Goal: Task Accomplishment & Management: Manage account settings

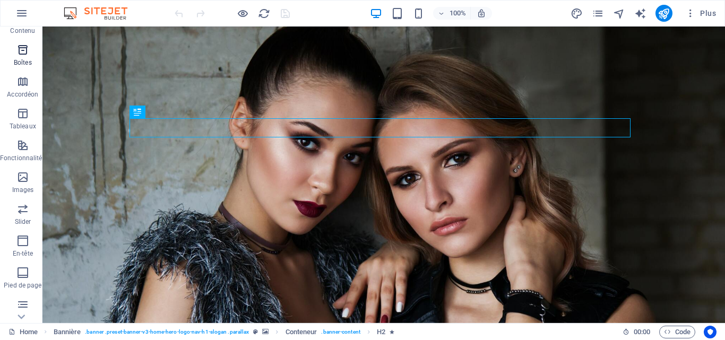
scroll to position [181, 0]
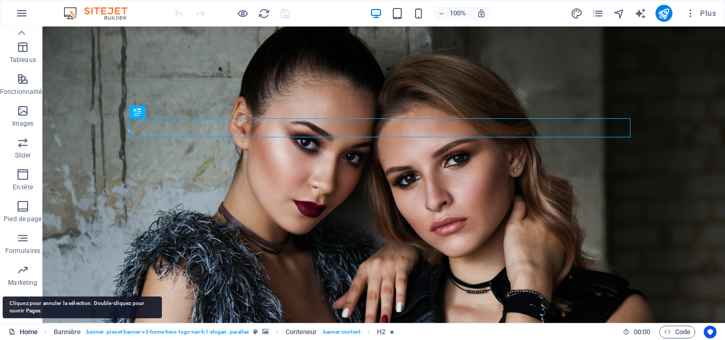
click at [25, 331] on link "Home" at bounding box center [22, 332] width 29 height 13
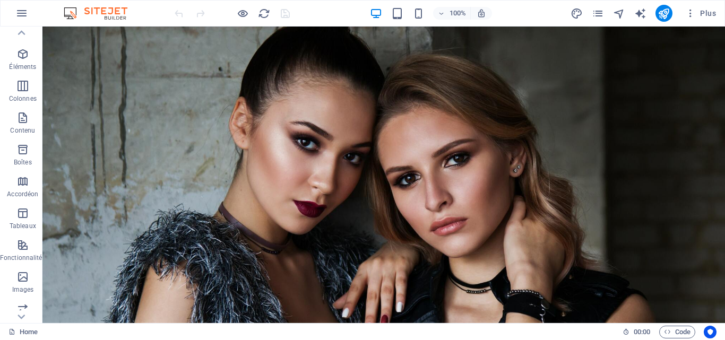
scroll to position [0, 0]
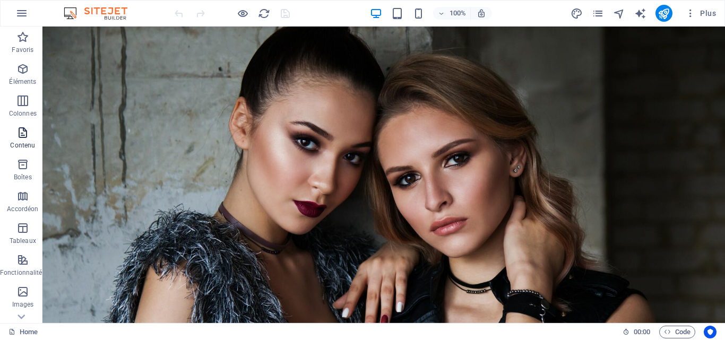
click at [20, 135] on icon "button" at bounding box center [22, 132] width 13 height 13
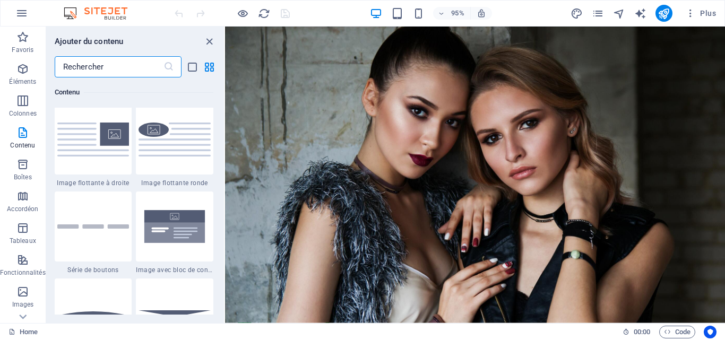
scroll to position [2399, 0]
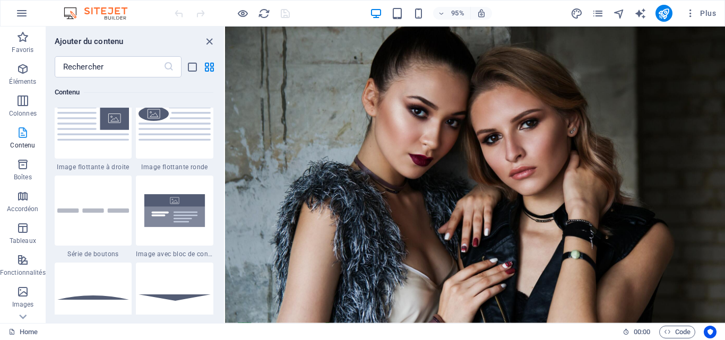
click at [27, 140] on span "Contenu" at bounding box center [23, 138] width 46 height 25
drag, startPoint x: 208, startPoint y: 41, endPoint x: 197, endPoint y: 44, distance: 10.9
click at [208, 41] on icon "close panel" at bounding box center [209, 42] width 12 height 12
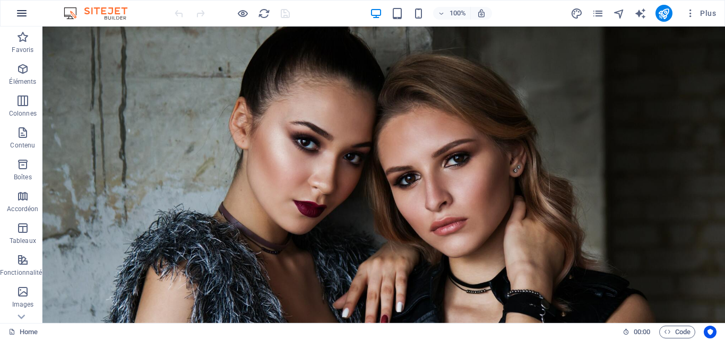
click at [15, 11] on icon "button" at bounding box center [21, 13] width 13 height 13
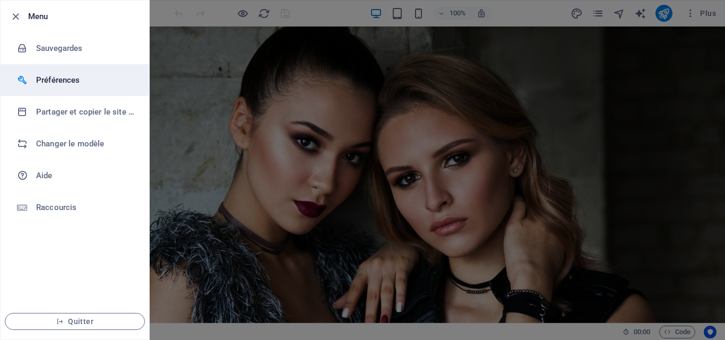
click at [45, 78] on h6 "Préférences" at bounding box center [85, 80] width 98 height 13
select select "fr"
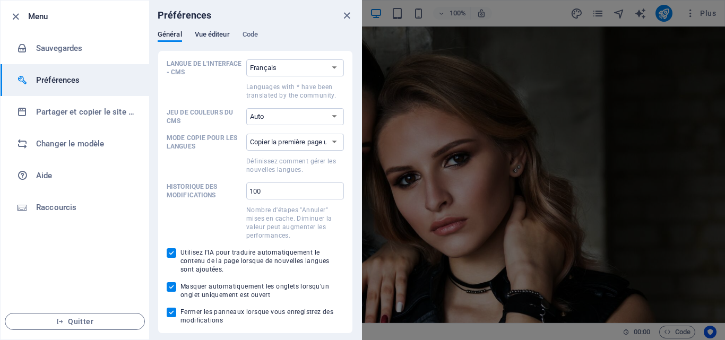
click at [216, 32] on span "Vue éditeur" at bounding box center [212, 35] width 35 height 15
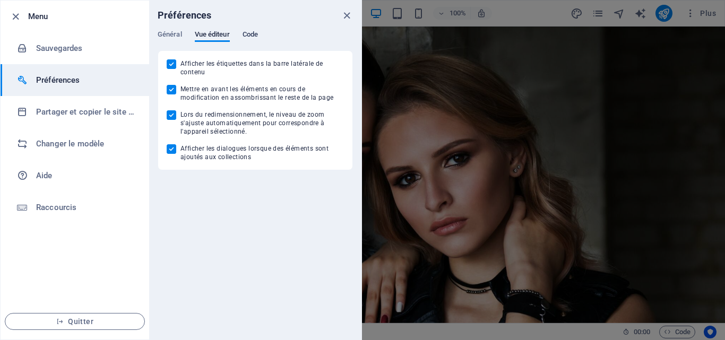
click at [258, 35] on span "Code" at bounding box center [250, 35] width 15 height 15
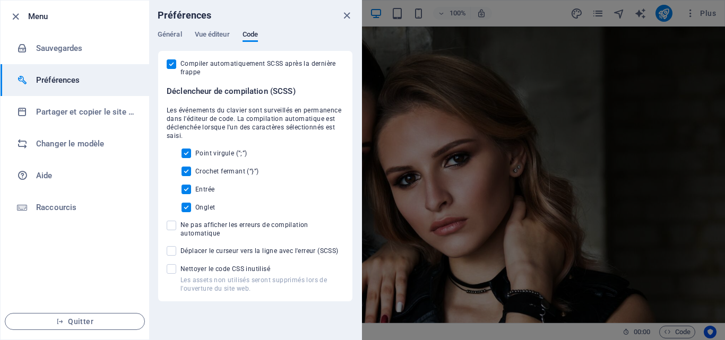
click at [186, 37] on div "Général Vue éditeur Code Langue de l'interface - CMS Par défaut Deutsch English…" at bounding box center [255, 166] width 212 height 272
click at [175, 33] on span "Général" at bounding box center [170, 35] width 24 height 15
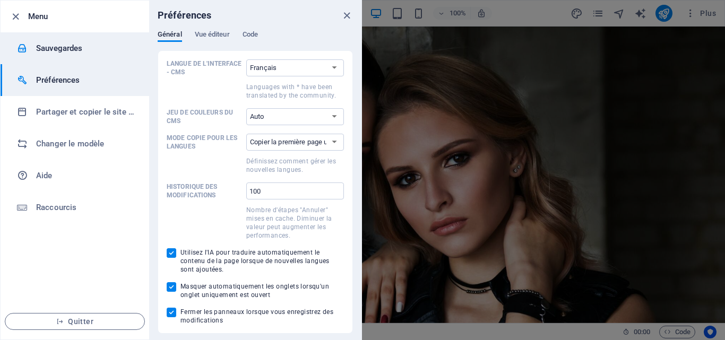
click at [82, 49] on h6 "Sauvegardes" at bounding box center [85, 48] width 98 height 13
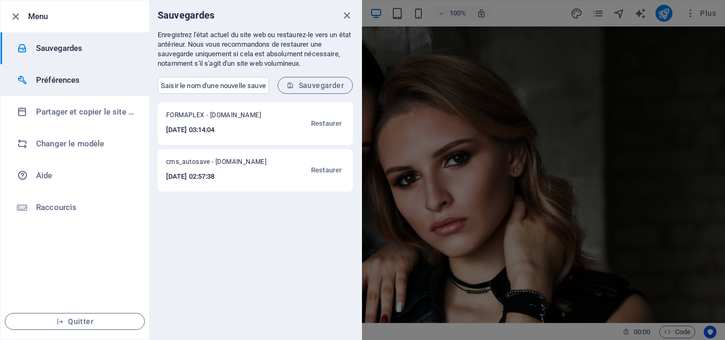
click at [89, 79] on h6 "Préférences" at bounding box center [85, 80] width 98 height 13
select select "fr"
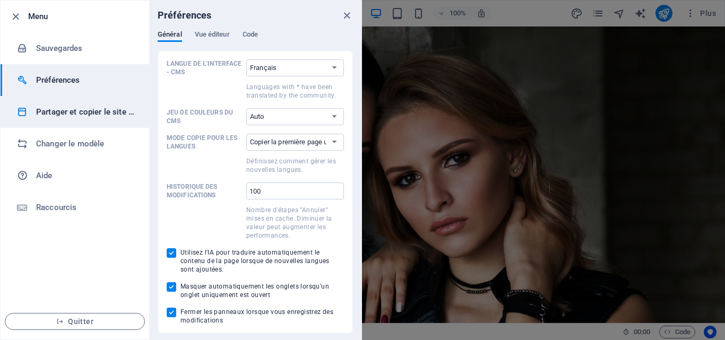
click at [90, 111] on h6 "Partager et copier le site web" at bounding box center [85, 112] width 98 height 13
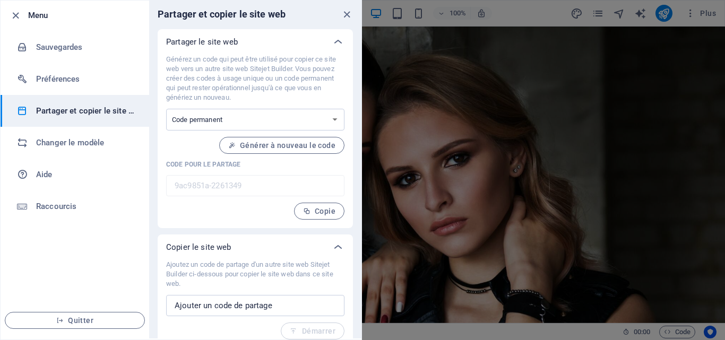
scroll to position [0, 0]
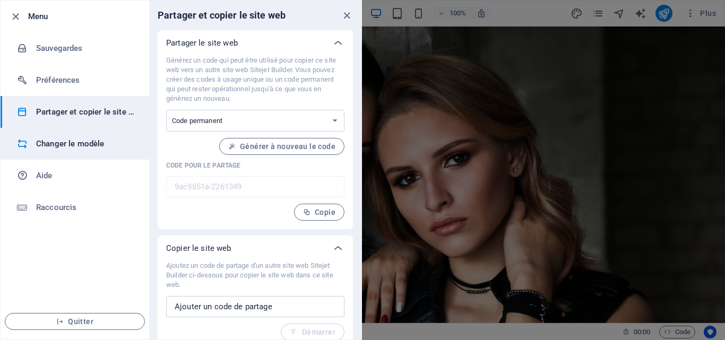
click at [79, 143] on h6 "Changer le modèle" at bounding box center [85, 143] width 98 height 13
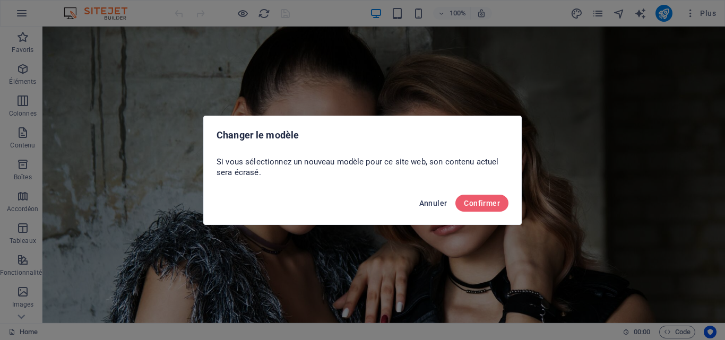
click at [436, 201] on span "Annuler" at bounding box center [433, 203] width 28 height 8
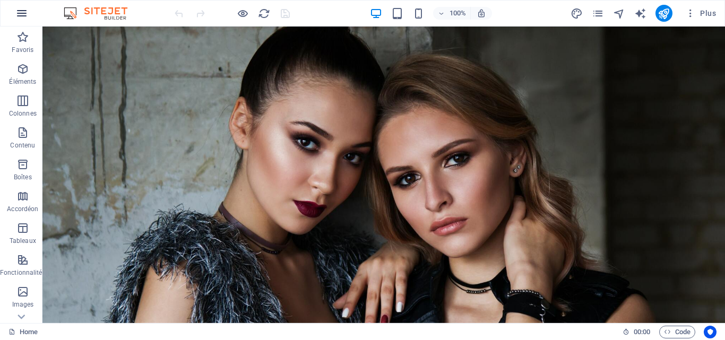
click at [24, 18] on icon "button" at bounding box center [21, 13] width 13 height 13
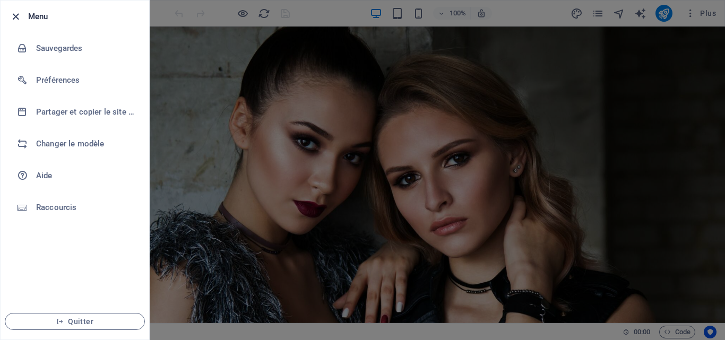
click at [16, 16] on icon "button" at bounding box center [16, 17] width 12 height 12
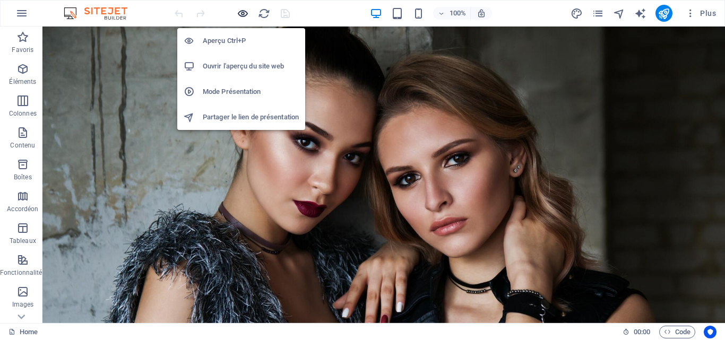
click at [239, 11] on icon "button" at bounding box center [243, 13] width 12 height 12
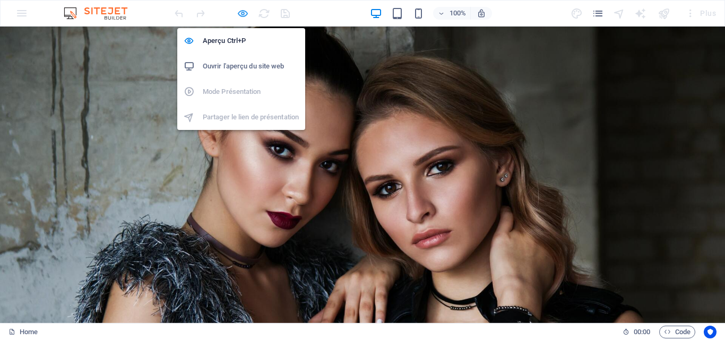
click at [239, 11] on icon "button" at bounding box center [243, 13] width 12 height 12
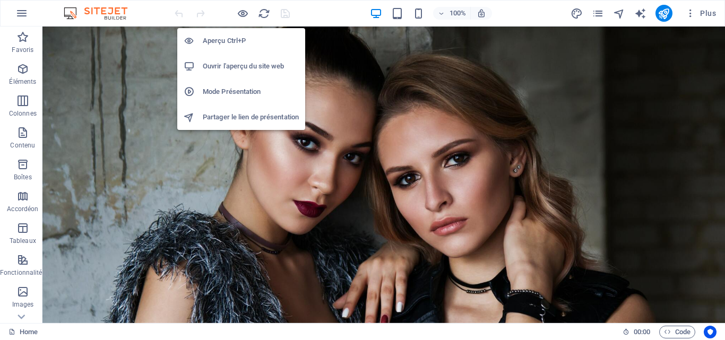
click at [251, 65] on h6 "Ouvrir l'aperçu du site web" at bounding box center [251, 66] width 96 height 13
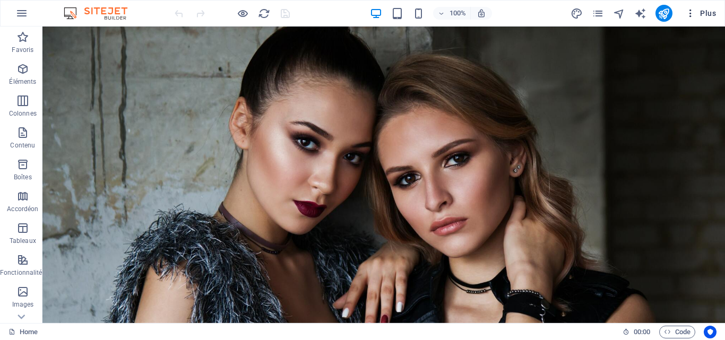
click at [692, 13] on icon "button" at bounding box center [690, 13] width 11 height 11
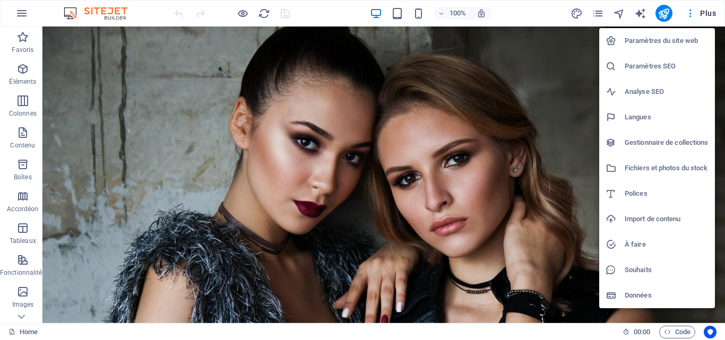
click at [684, 38] on h6 "Paramètres du site web" at bounding box center [667, 41] width 84 height 13
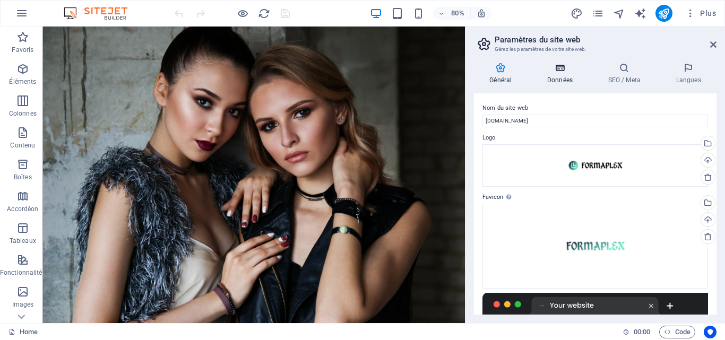
click at [567, 68] on icon at bounding box center [560, 68] width 57 height 11
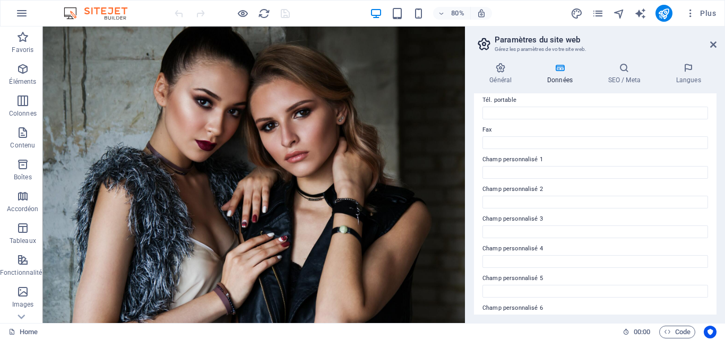
scroll to position [289, 0]
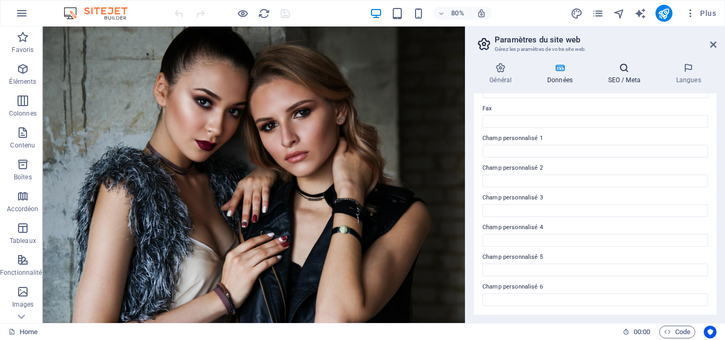
click at [624, 68] on icon at bounding box center [624, 68] width 64 height 11
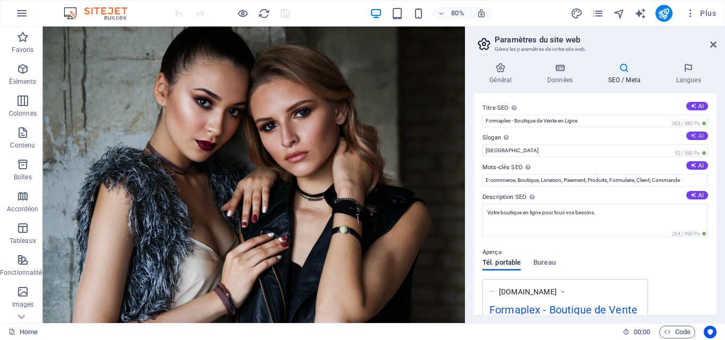
click at [698, 135] on button "AI" at bounding box center [697, 136] width 22 height 8
type input "Qualité et confiance, livrés chez vous simplement"
click at [691, 195] on icon at bounding box center [694, 195] width 6 height 6
type textarea "Découvrez Formaplex, votre boutique en ligne de confiance pour des produits de …"
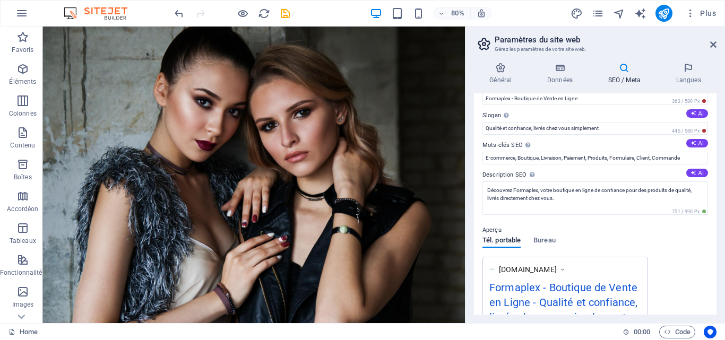
scroll to position [0, 0]
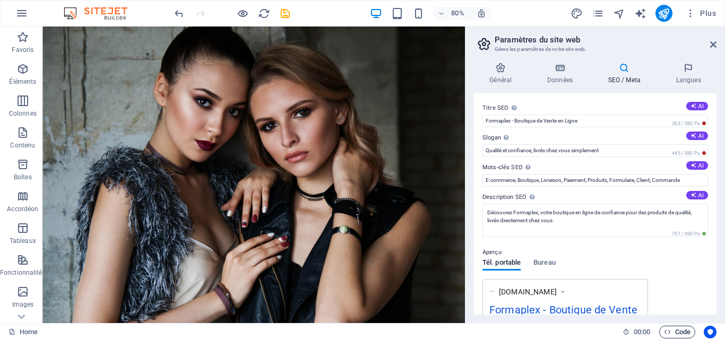
click at [681, 332] on span "Code" at bounding box center [677, 332] width 27 height 13
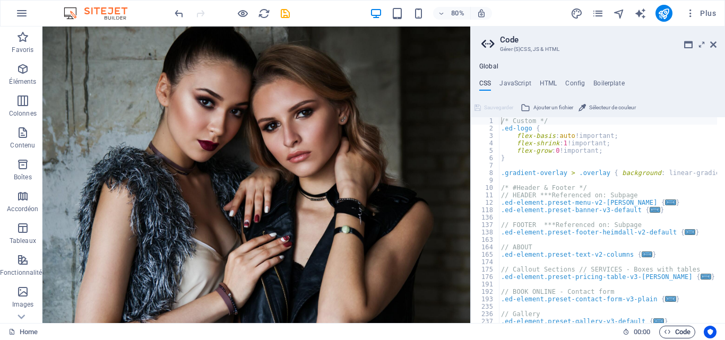
click at [681, 332] on span "Code" at bounding box center [677, 332] width 27 height 13
click at [609, 333] on div "Home" at bounding box center [311, 332] width 606 height 13
click at [521, 84] on h4 "JavaScript" at bounding box center [515, 86] width 31 height 12
type textarea "/* JS for preset "Menu V2" */"
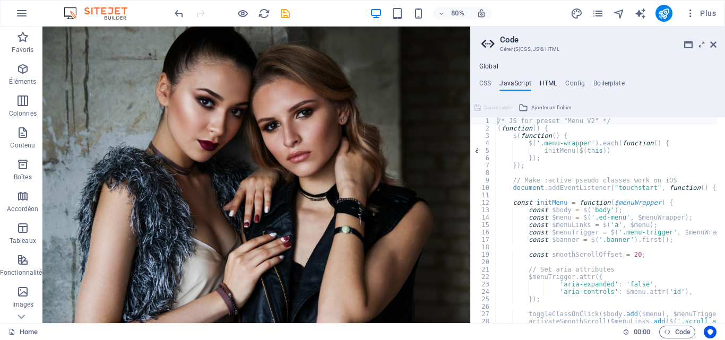
click at [544, 84] on h4 "HTML" at bounding box center [549, 86] width 18 height 12
type textarea "<a href="#main-content" class="wv-link-content button">Skip to main content</a>"
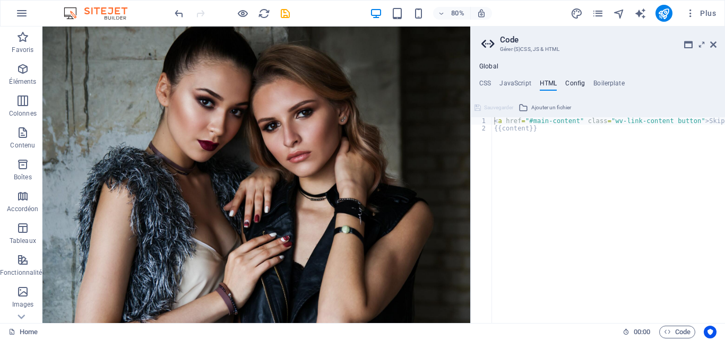
click at [573, 80] on h4 "Config" at bounding box center [575, 86] width 20 height 12
type textarea "$color-background: #FFFFFF;"
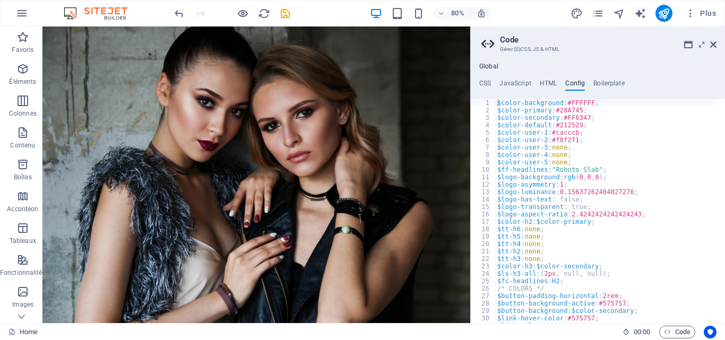
click at [602, 79] on div "Global CSS JavaScript HTML Config Boilerplate /* Custom */ 1 2 3 4 5 6 7 8 9 10…" at bounding box center [598, 193] width 254 height 261
click at [606, 85] on h4 "Boilerplate" at bounding box center [608, 86] width 31 height 12
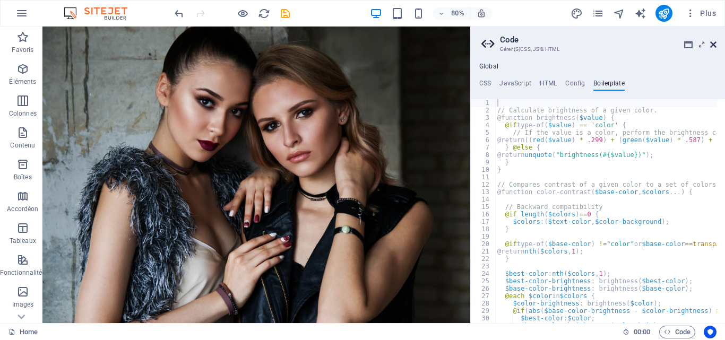
click at [715, 45] on icon at bounding box center [713, 44] width 6 height 8
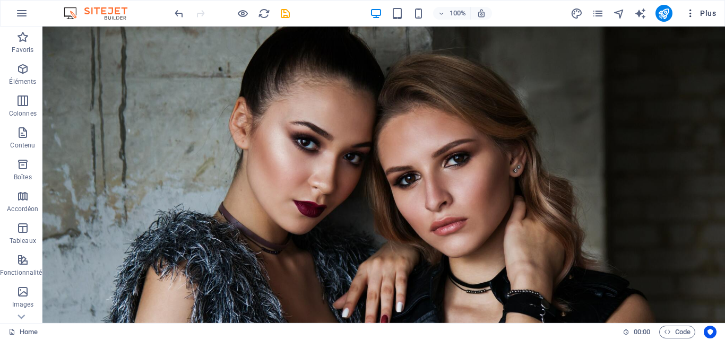
click at [691, 8] on icon "button" at bounding box center [690, 13] width 11 height 11
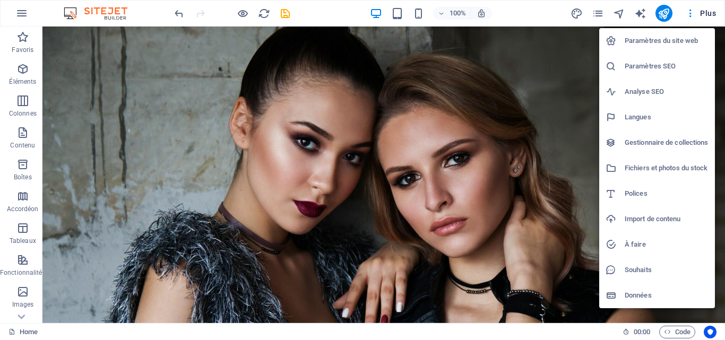
click at [674, 47] on li "Paramètres du site web" at bounding box center [657, 40] width 116 height 25
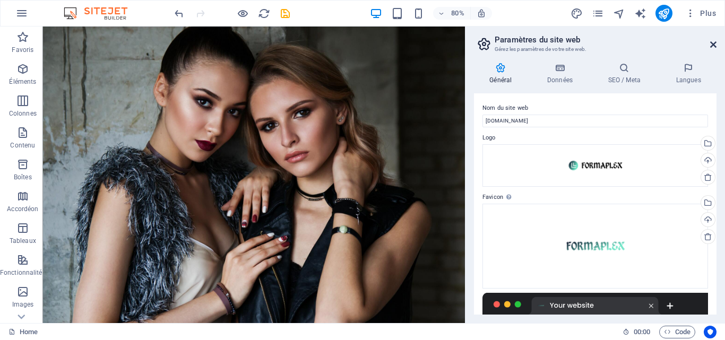
click at [716, 45] on icon at bounding box center [713, 44] width 6 height 8
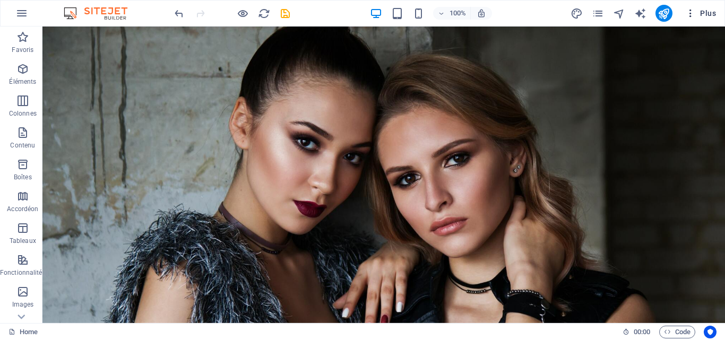
click at [690, 17] on icon "button" at bounding box center [690, 13] width 11 height 11
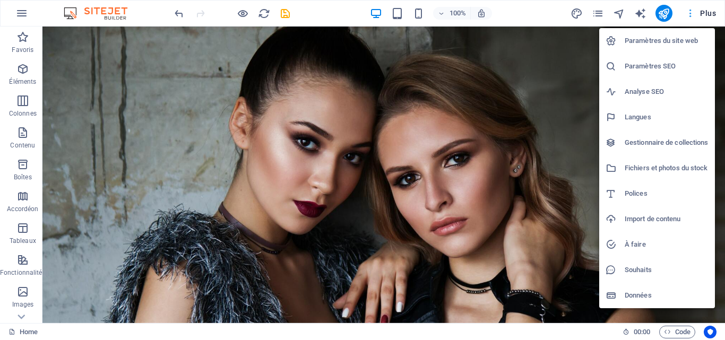
click at [690, 17] on div at bounding box center [362, 170] width 725 height 340
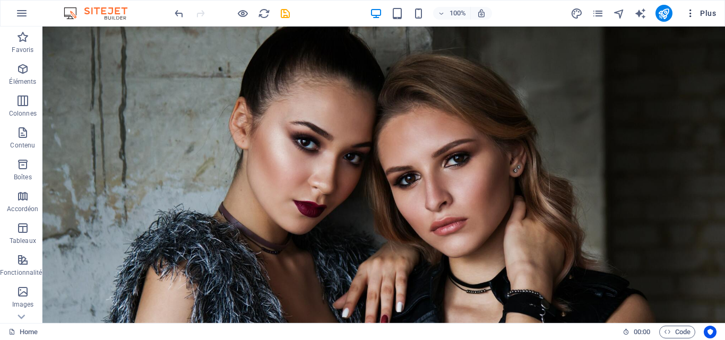
click at [707, 13] on span "Plus" at bounding box center [700, 13] width 31 height 11
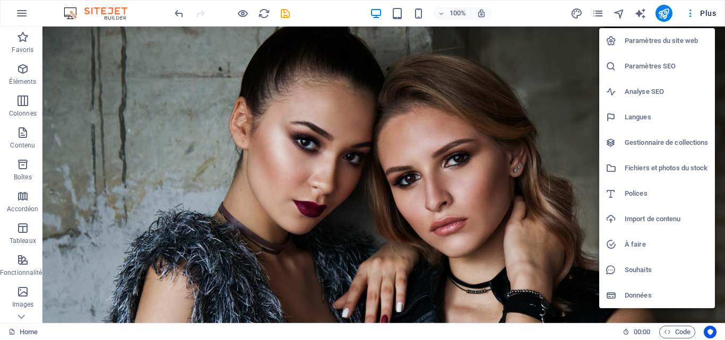
click at [645, 291] on h6 "Données" at bounding box center [667, 295] width 84 height 13
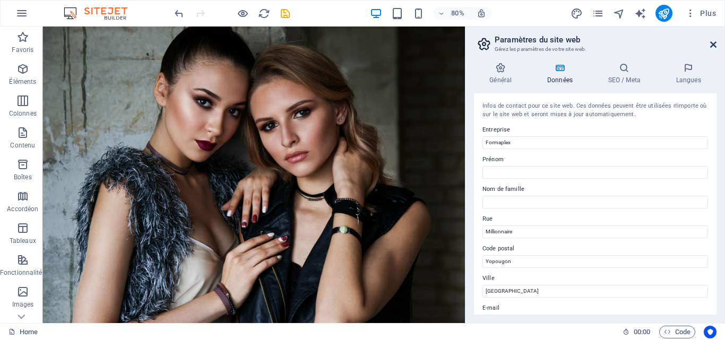
click at [715, 46] on icon at bounding box center [713, 44] width 6 height 8
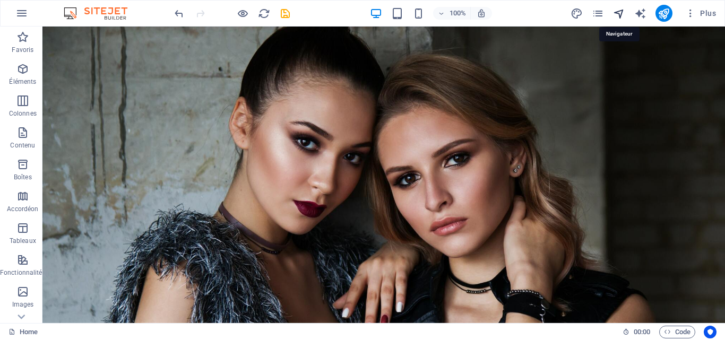
click at [618, 12] on icon "navigator" at bounding box center [619, 13] width 12 height 12
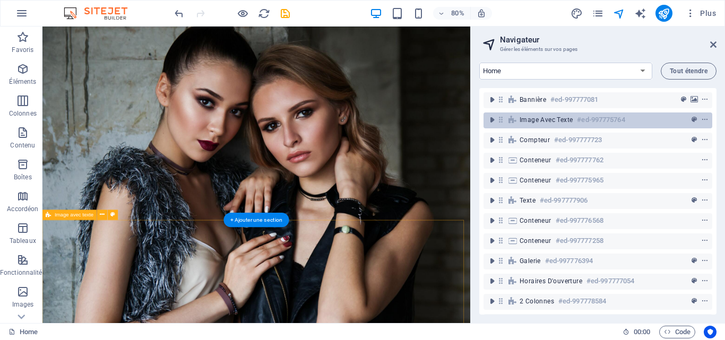
scroll to position [28, 0]
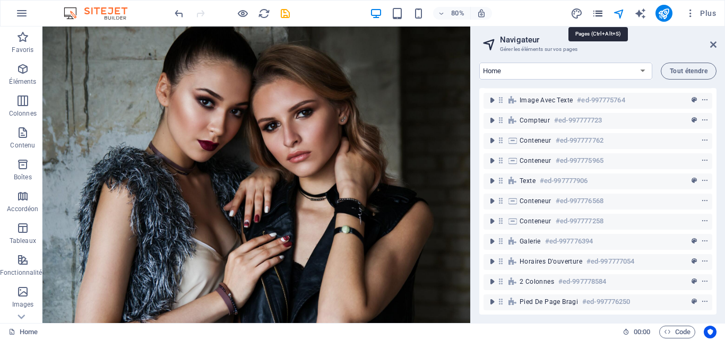
click at [600, 10] on icon "pages" at bounding box center [598, 13] width 12 height 12
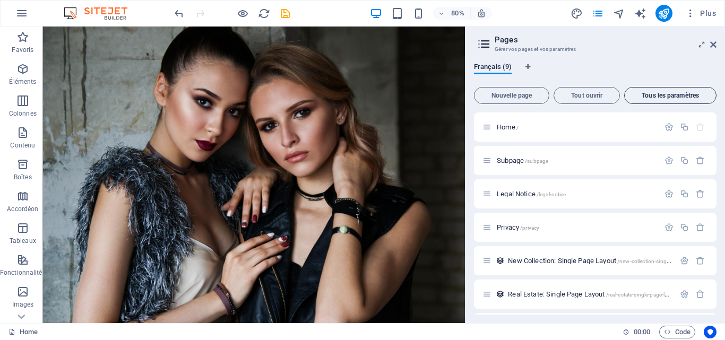
click at [642, 91] on button "Tous les paramètres" at bounding box center [670, 95] width 92 height 17
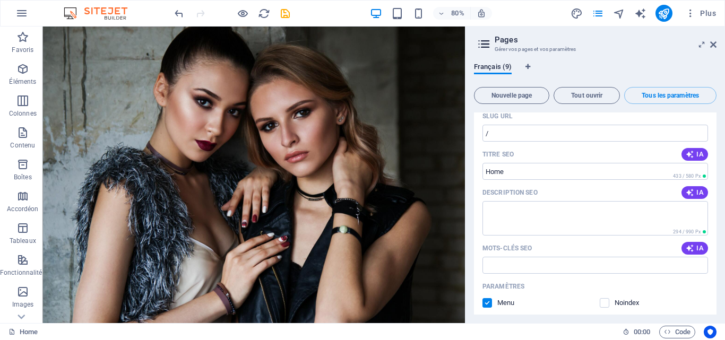
scroll to position [0, 0]
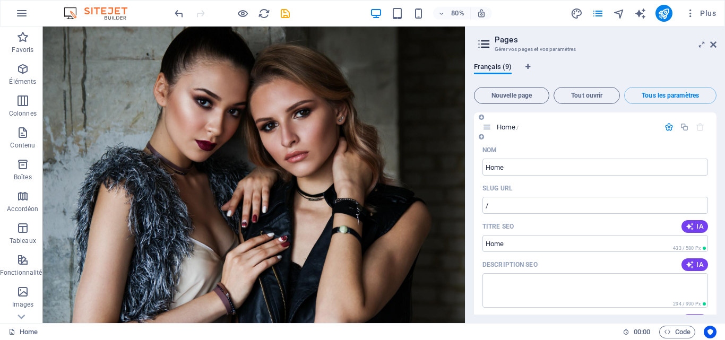
click at [557, 207] on input "/" at bounding box center [596, 205] width 226 height 17
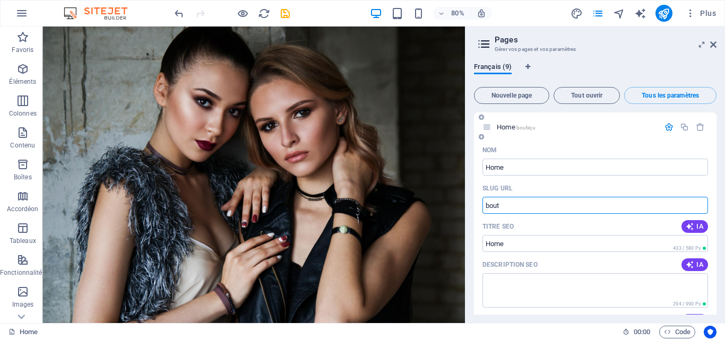
click at [548, 207] on input "bout" at bounding box center [596, 205] width 226 height 17
click at [548, 207] on input "b" at bounding box center [596, 205] width 226 height 17
type input "b"
type input "/"
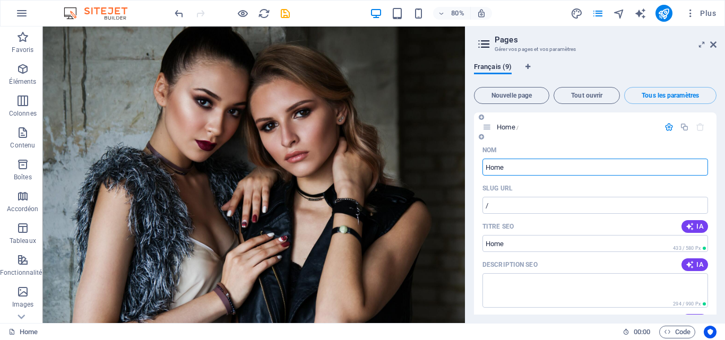
click at [515, 173] on input "Home" at bounding box center [596, 167] width 226 height 17
click at [693, 225] on span "IA" at bounding box center [695, 226] width 18 height 8
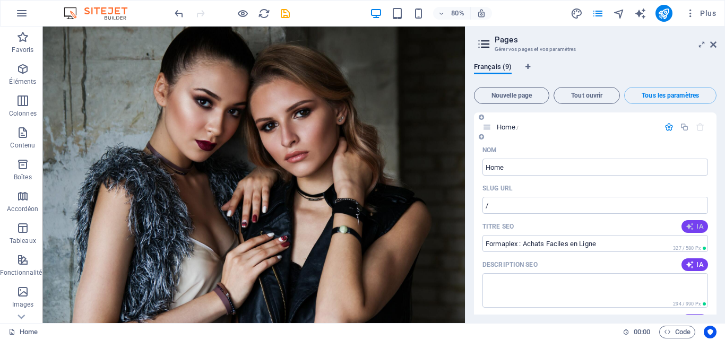
type input "Formaplex : Achats Faciles en Ligne"
click at [700, 261] on span "IA" at bounding box center [695, 265] width 18 height 8
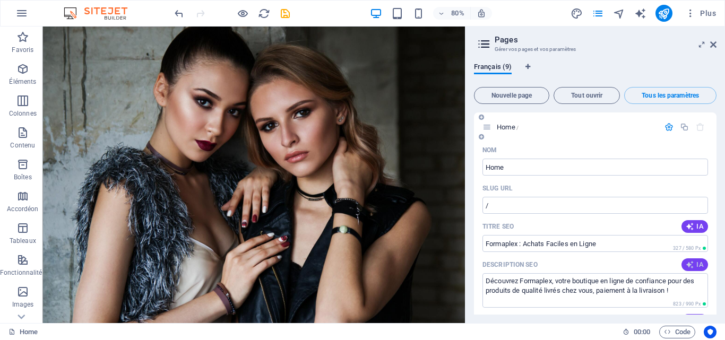
type textarea "Découvrez Formaplex, votre boutique en ligne de confiance pour des produits de …"
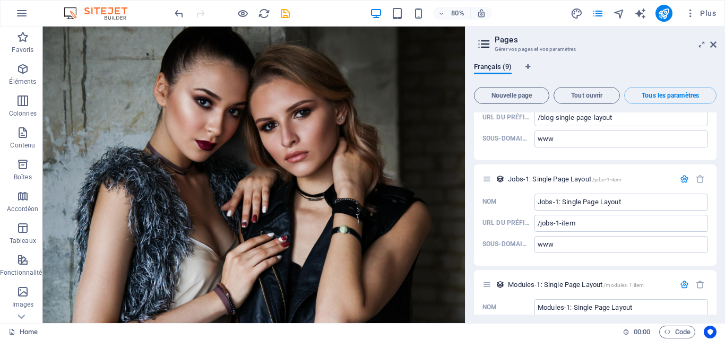
scroll to position [2166, 0]
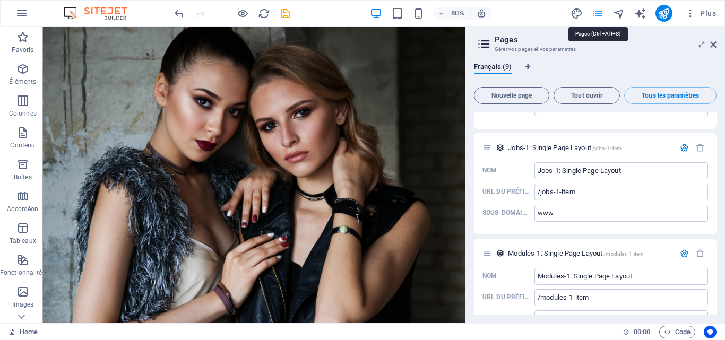
click at [604, 12] on icon "pages" at bounding box center [598, 13] width 12 height 12
drag, startPoint x: 713, startPoint y: 45, endPoint x: 542, endPoint y: 6, distance: 175.2
click at [713, 45] on icon at bounding box center [713, 44] width 6 height 8
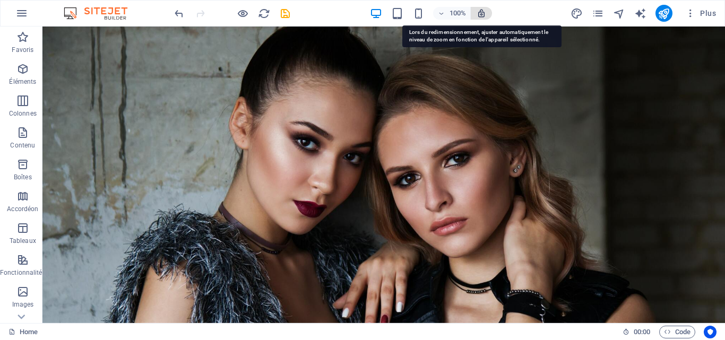
click at [478, 15] on icon "button" at bounding box center [482, 13] width 10 height 10
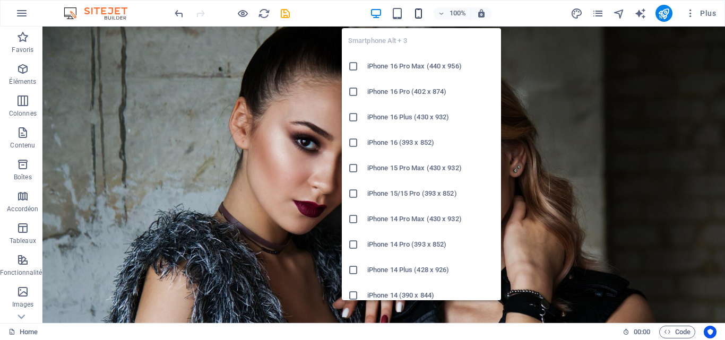
click at [418, 17] on icon "button" at bounding box center [418, 13] width 12 height 12
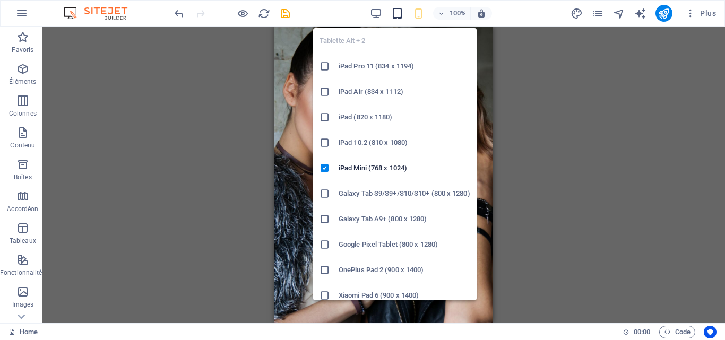
click at [398, 19] on icon "button" at bounding box center [397, 13] width 12 height 12
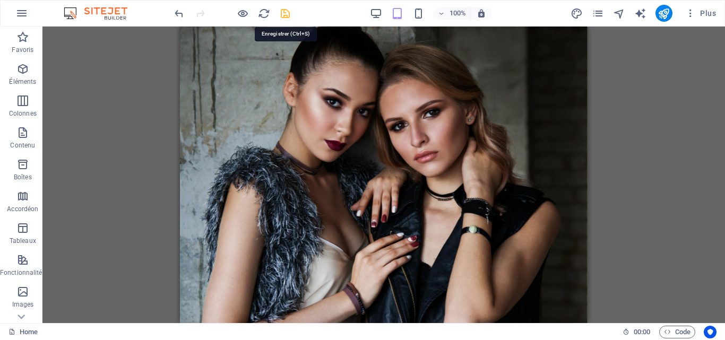
click at [282, 18] on icon "save" at bounding box center [285, 13] width 12 height 12
checkbox input "false"
click at [374, 22] on div "100% Plus" at bounding box center [363, 13] width 724 height 25
click at [18, 12] on icon "button" at bounding box center [21, 13] width 13 height 13
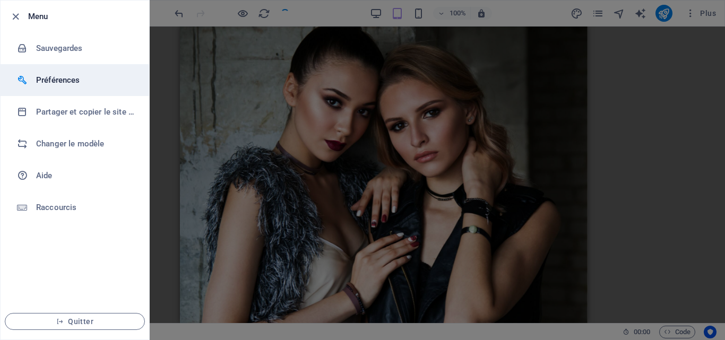
click at [79, 71] on li "Préférences" at bounding box center [75, 80] width 149 height 32
select select "fr"
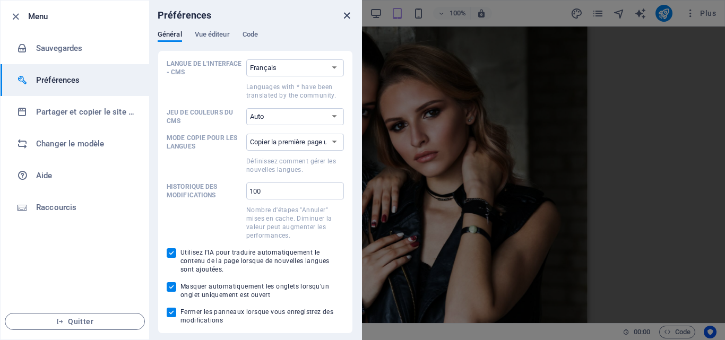
click at [349, 14] on icon "close" at bounding box center [347, 16] width 12 height 12
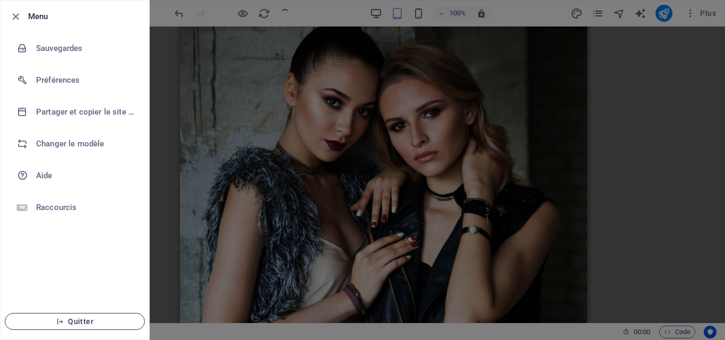
click at [90, 318] on span "Quitter" at bounding box center [75, 321] width 122 height 8
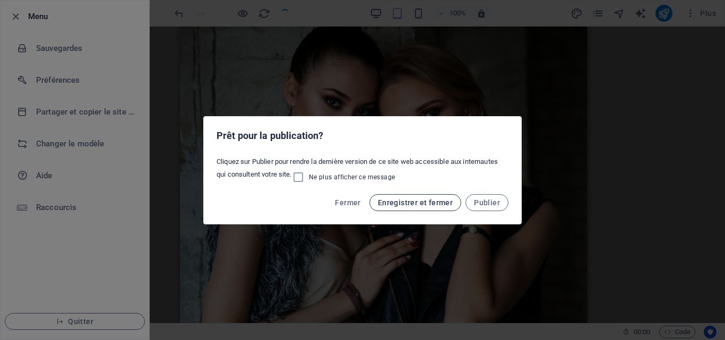
click at [426, 209] on button "Enregistrer et fermer" at bounding box center [415, 202] width 92 height 17
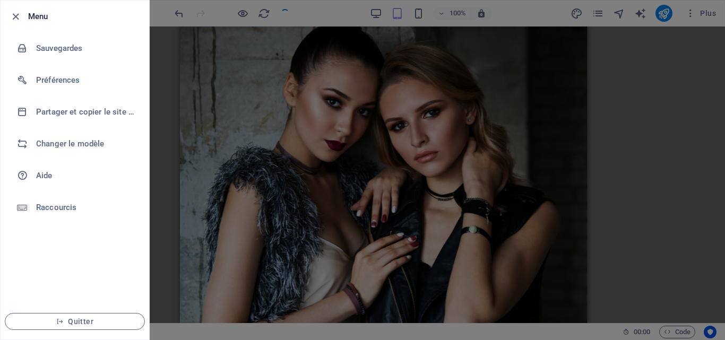
checkbox input "false"
